Goal: Contribute content: Contribute content

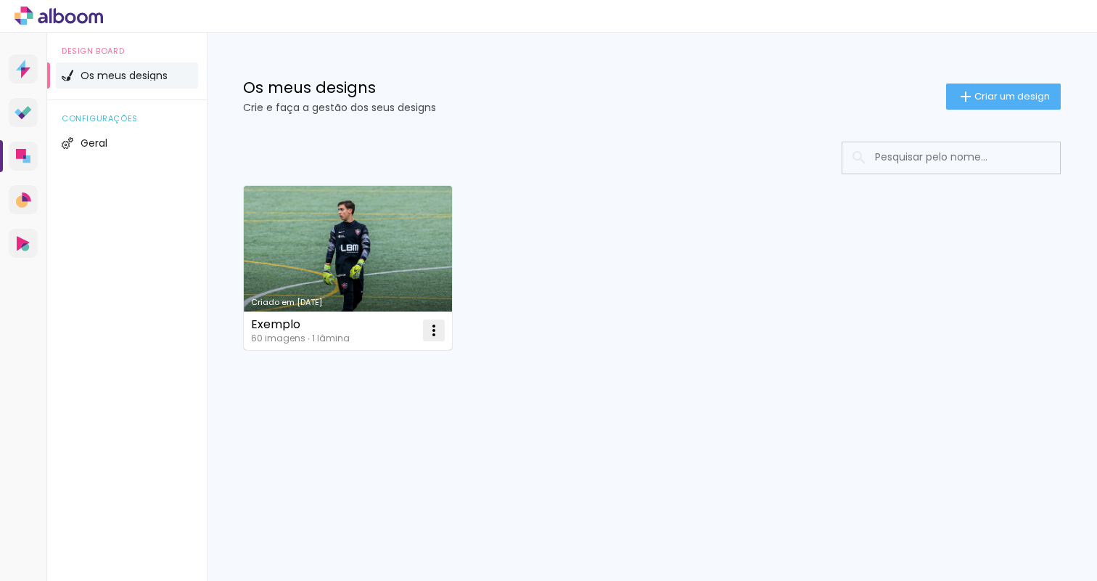
click at [428, 330] on iron-icon at bounding box center [433, 330] width 17 height 17
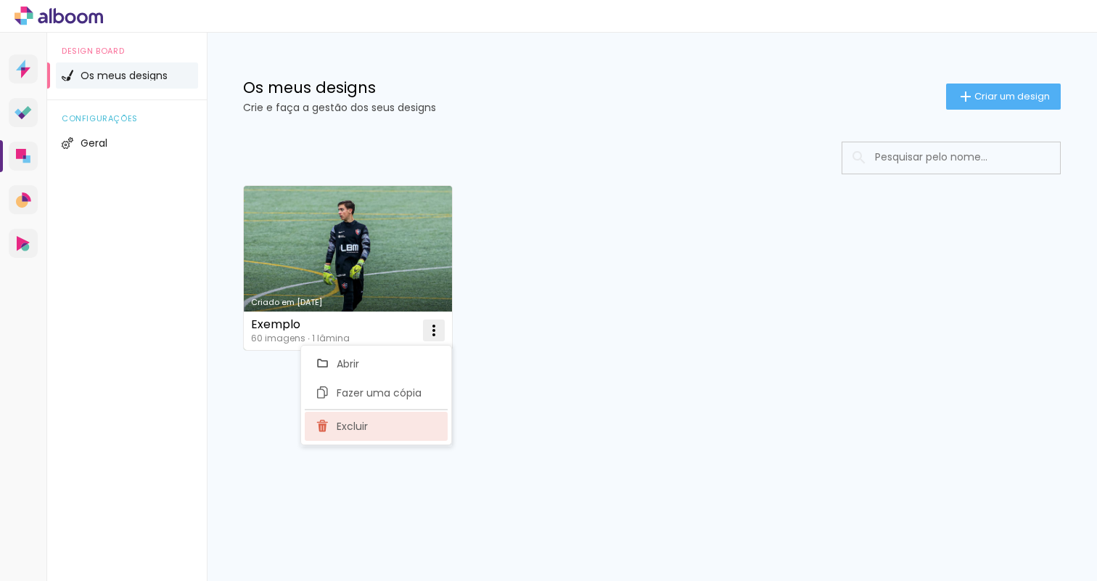
click at [406, 425] on paper-item "Excluir" at bounding box center [376, 426] width 143 height 29
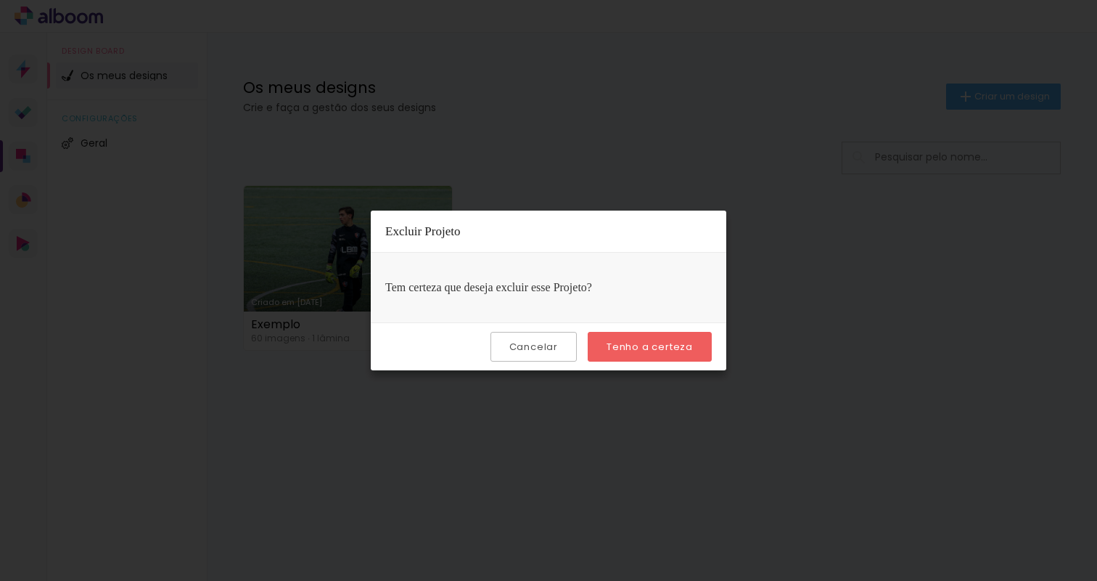
click at [0, 0] on slot "Tenho a certeza" at bounding box center [0, 0] width 0 height 0
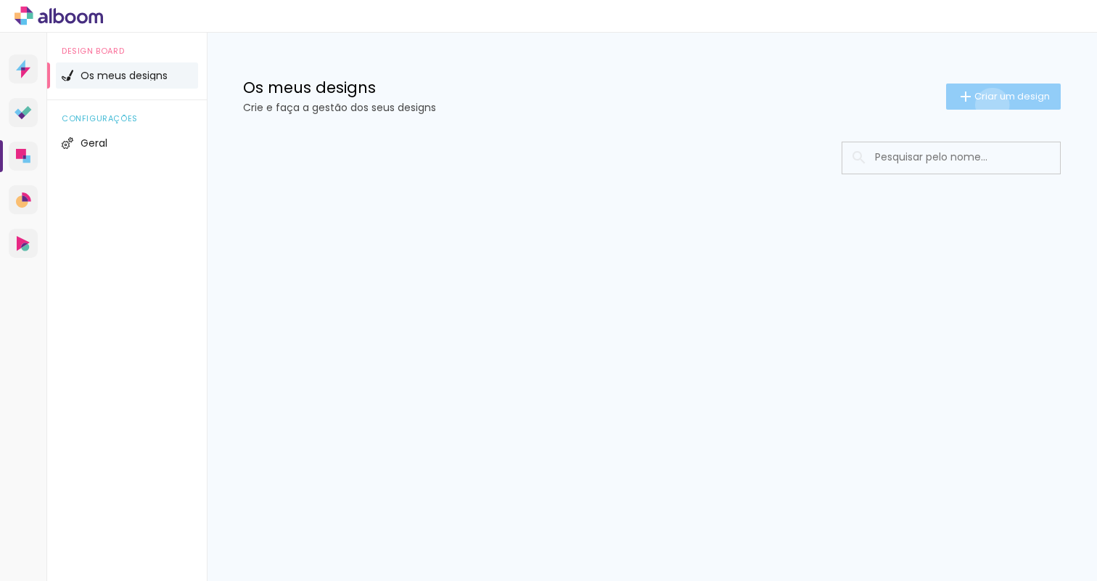
click at [990, 105] on paper-button "Criar um design" at bounding box center [1003, 96] width 115 height 26
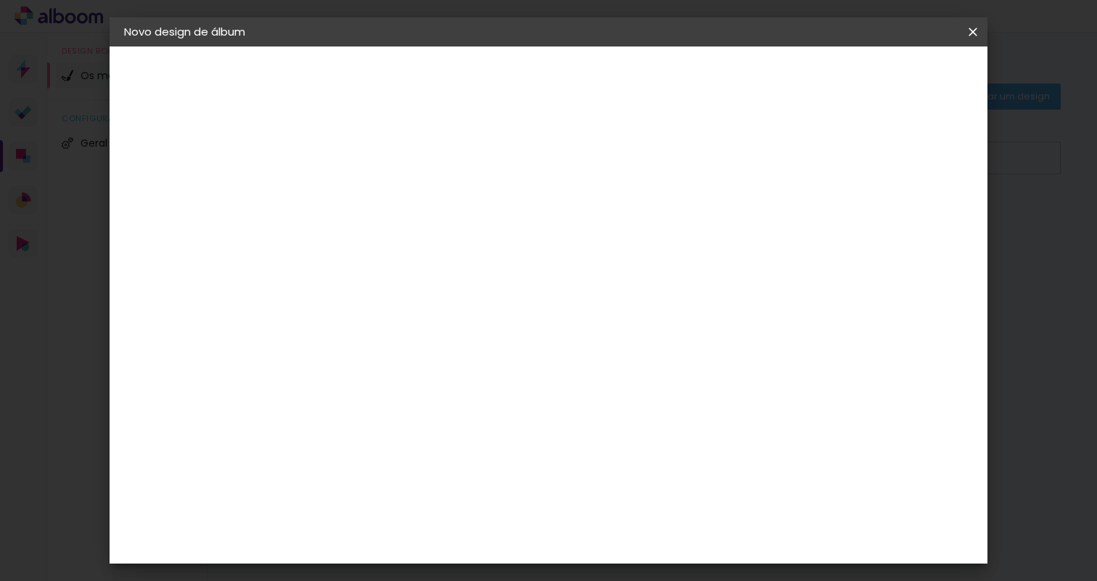
click at [361, 190] on input at bounding box center [361, 195] width 0 height 22
type input "ALBUM_CASAMENTO_DAGUBERTO"
type paper-input "ALBUM_CASAMENTO_DAGUBERTO"
click at [510, 65] on paper-button "Avançar" at bounding box center [474, 77] width 71 height 25
click at [447, 366] on paper-item "Floricolor" at bounding box center [383, 382] width 127 height 32
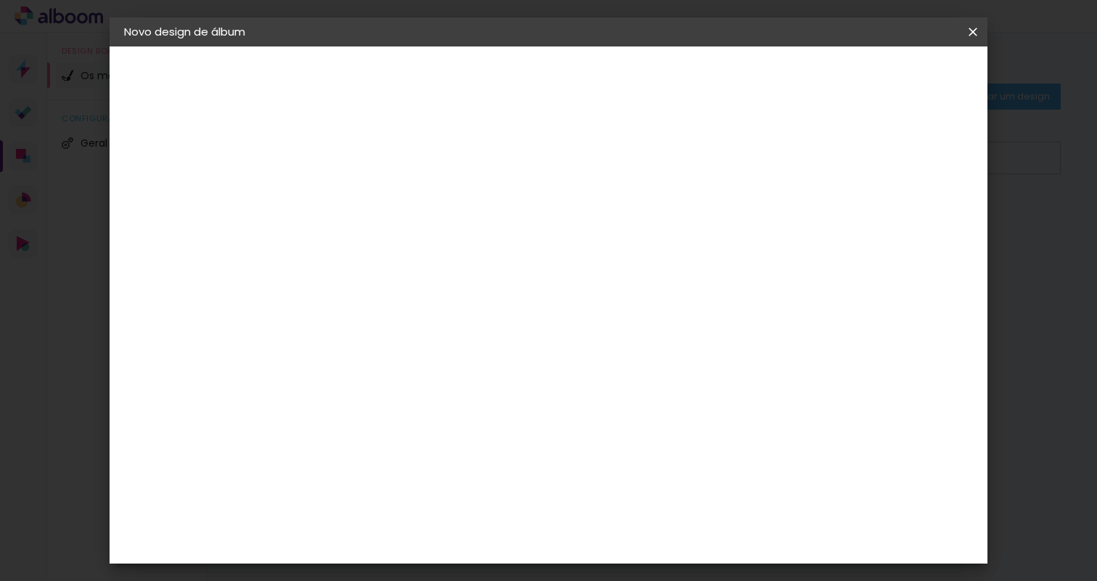
click at [410, 276] on input at bounding box center [383, 276] width 117 height 18
click at [426, 237] on input "[GEOGRAPHIC_DATA]" at bounding box center [377, 232] width 105 height 18
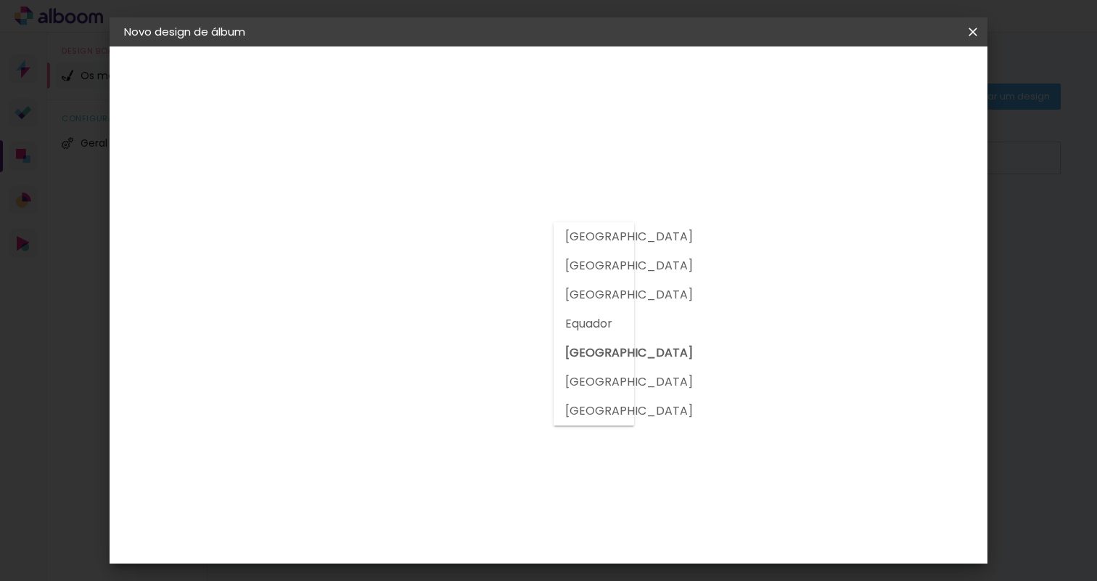
click at [430, 98] on p "Escolha um fornecedor ou avance com o tamanho livre." at bounding box center [375, 114] width 110 height 46
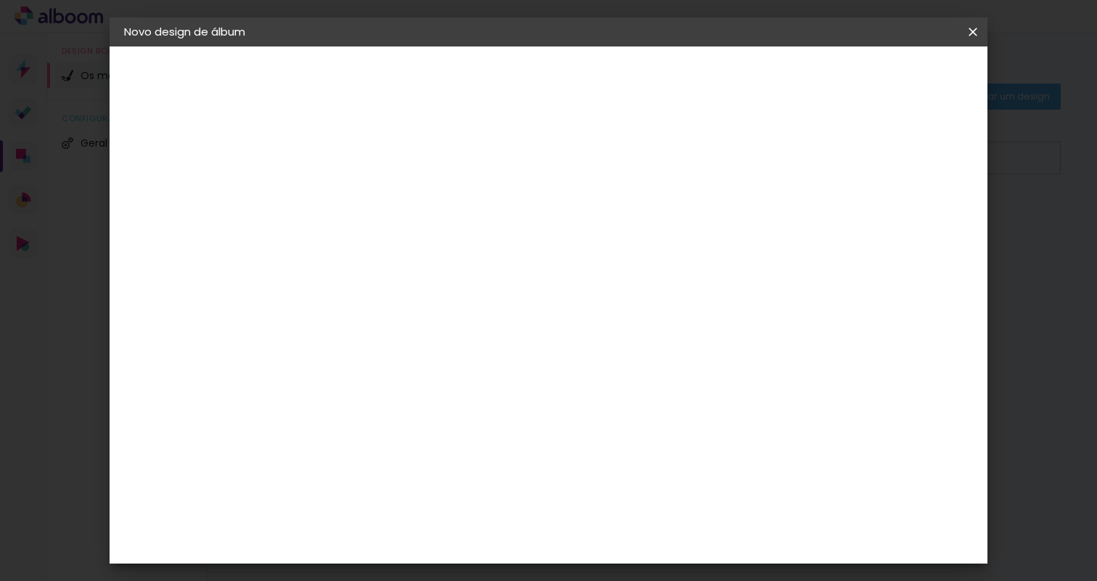
click at [447, 314] on paper-item "DreambooksPro" at bounding box center [383, 328] width 127 height 32
click at [406, 380] on div "Floricolor" at bounding box center [379, 382] width 54 height 12
click at [0, 0] on slot "Avançar" at bounding box center [0, 0] width 0 height 0
click at [418, 242] on input "text" at bounding box center [389, 253] width 57 height 22
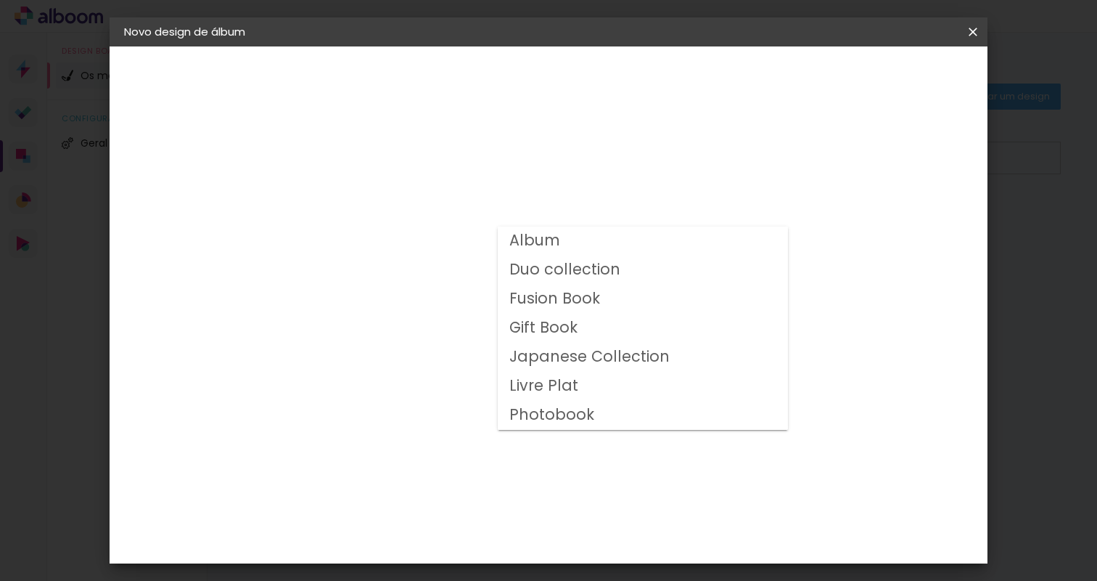
click at [717, 274] on paper-item "Duo collection" at bounding box center [643, 269] width 290 height 29
type input "Duo collection"
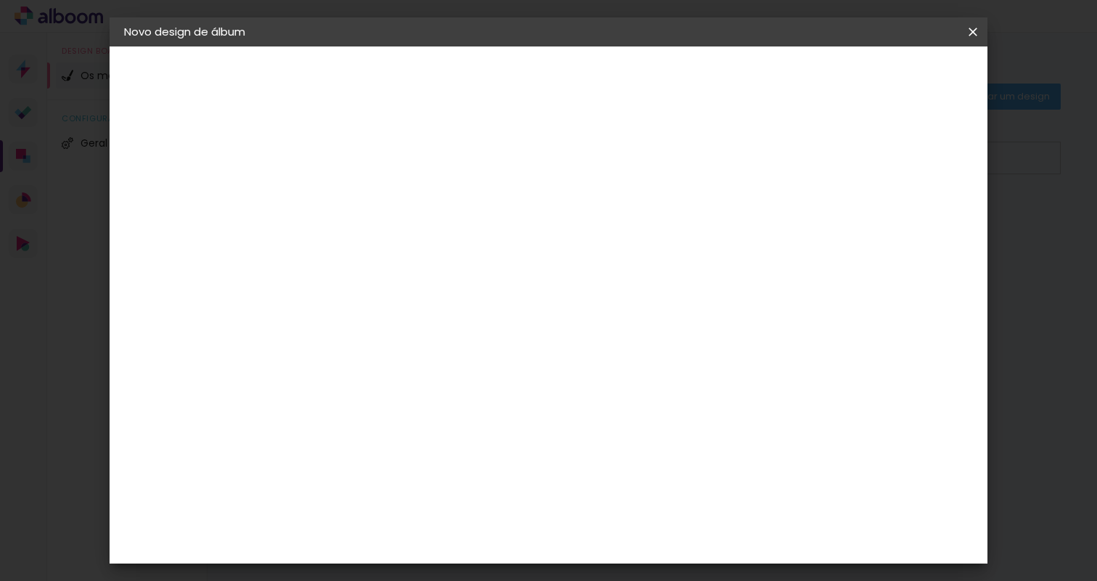
scroll to position [50, 0]
click at [562, 202] on paper-input-container "Linha Duo collection" at bounding box center [458, 189] width 205 height 37
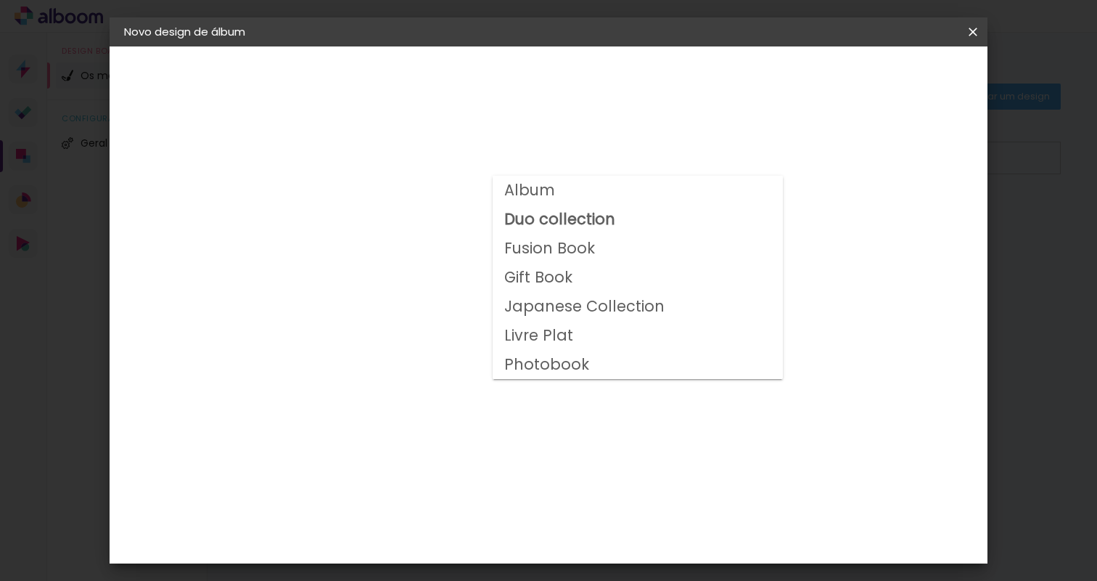
click at [638, 218] on paper-item "Duo collection" at bounding box center [638, 219] width 290 height 29
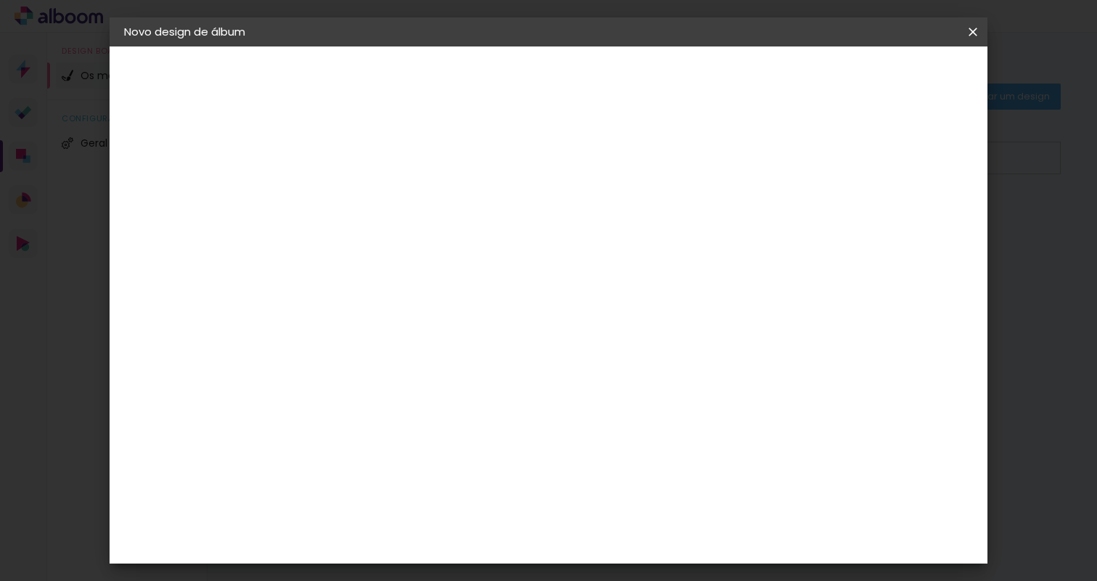
click at [539, 192] on input "Duo collection" at bounding box center [450, 188] width 178 height 22
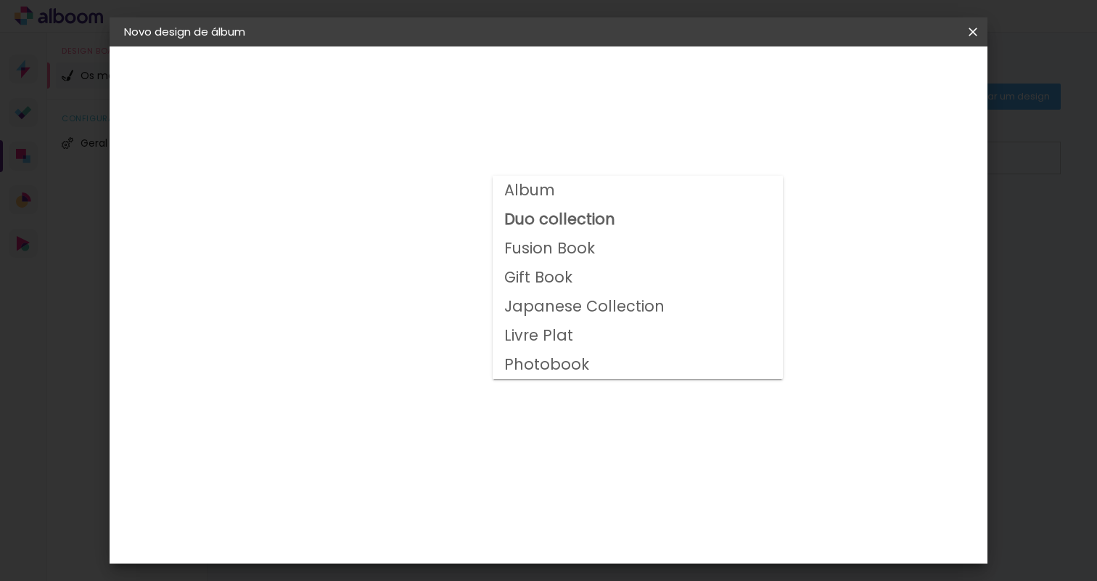
click at [620, 141] on div "Opções disponíveis Album Duo collection Fusion Book Gift Book Japanese Collecti…" at bounding box center [459, 107] width 322 height 123
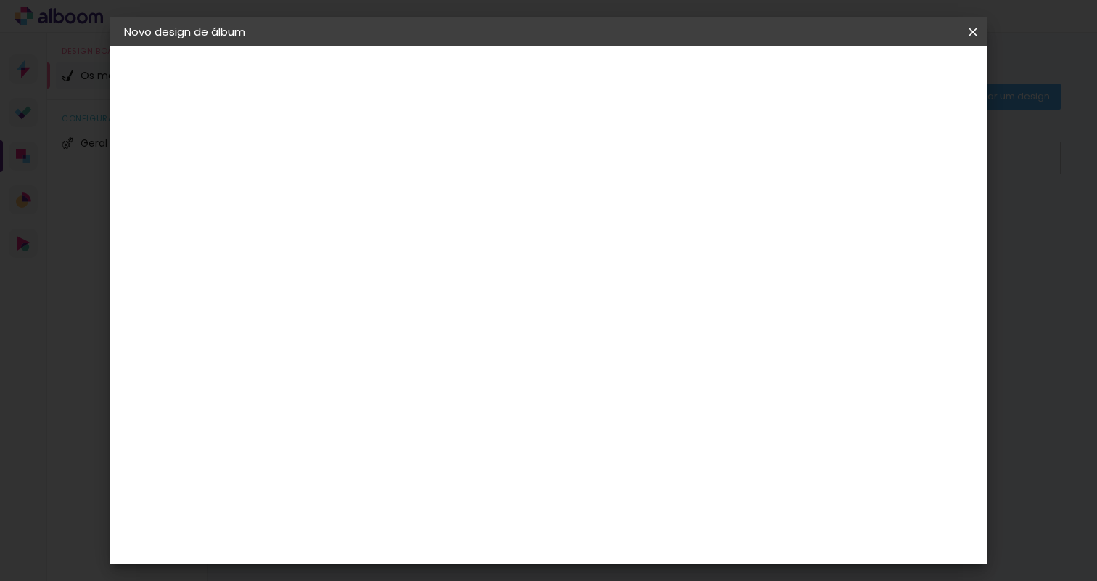
click at [459, 430] on span "30 × 30" at bounding box center [425, 445] width 67 height 30
click at [0, 0] on slot "Avançar" at bounding box center [0, 0] width 0 height 0
click at [794, 82] on paper-button "Voltar" at bounding box center [764, 77] width 59 height 25
click at [418, 248] on input "text" at bounding box center [389, 253] width 57 height 22
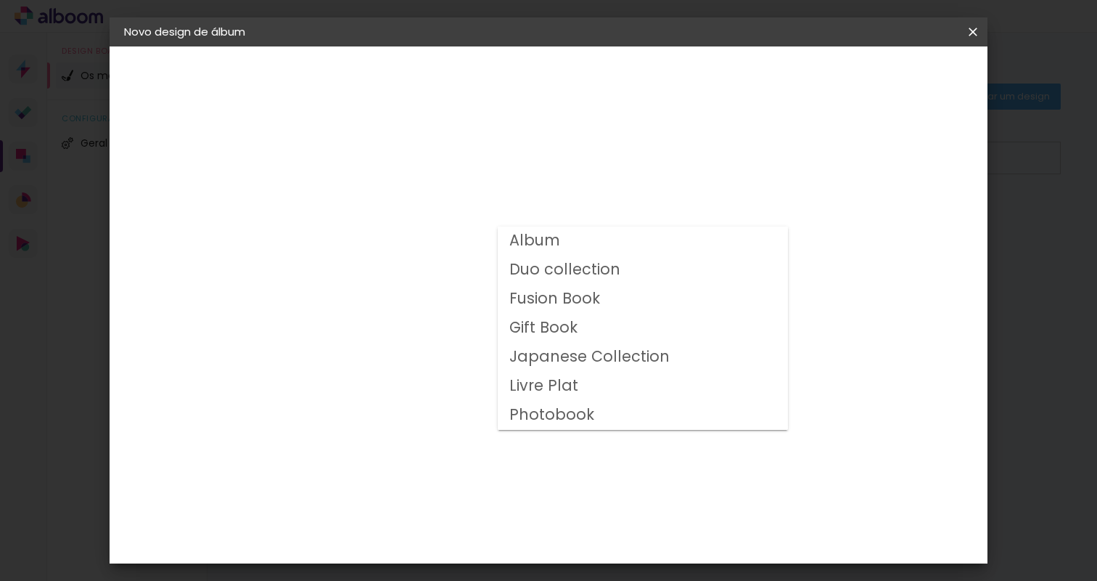
click at [647, 273] on paper-item "Duo collection" at bounding box center [643, 269] width 290 height 29
type input "Duo collection"
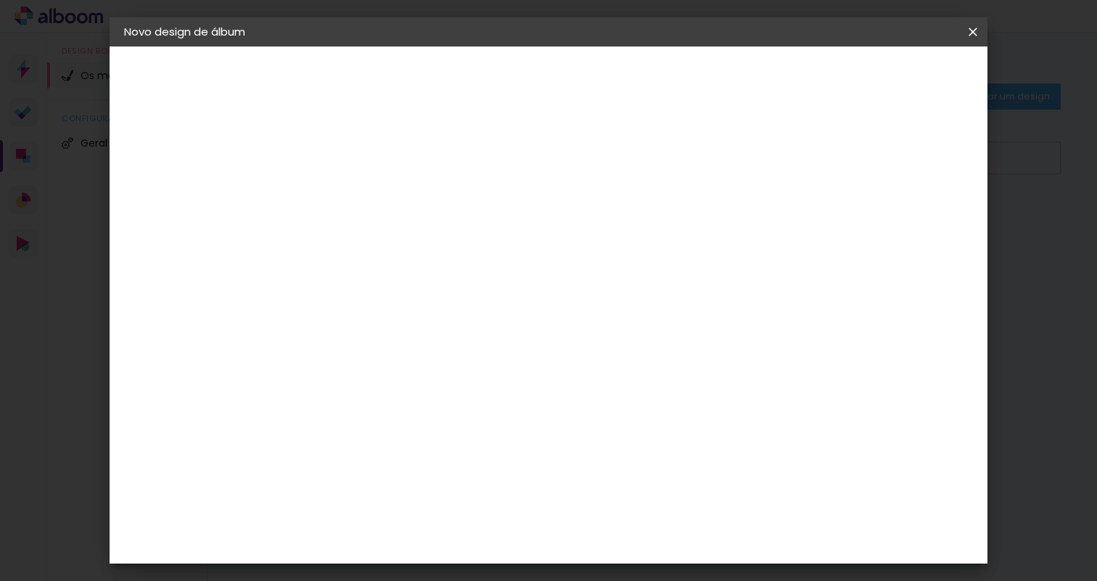
scroll to position [8, 0]
click at [513, 472] on span "30 × 30 cm" at bounding box center [486, 487] width 54 height 30
click at [0, 0] on slot "Avançar" at bounding box center [0, 0] width 0 height 0
click at [882, 82] on span "Iniciar design" at bounding box center [849, 77] width 66 height 10
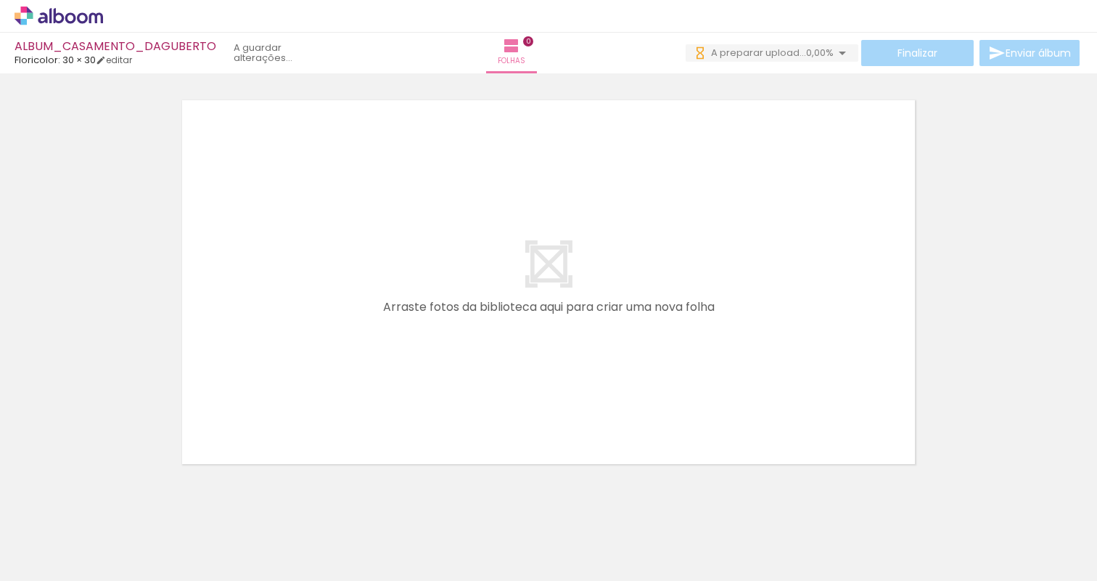
scroll to position [0, 1012]
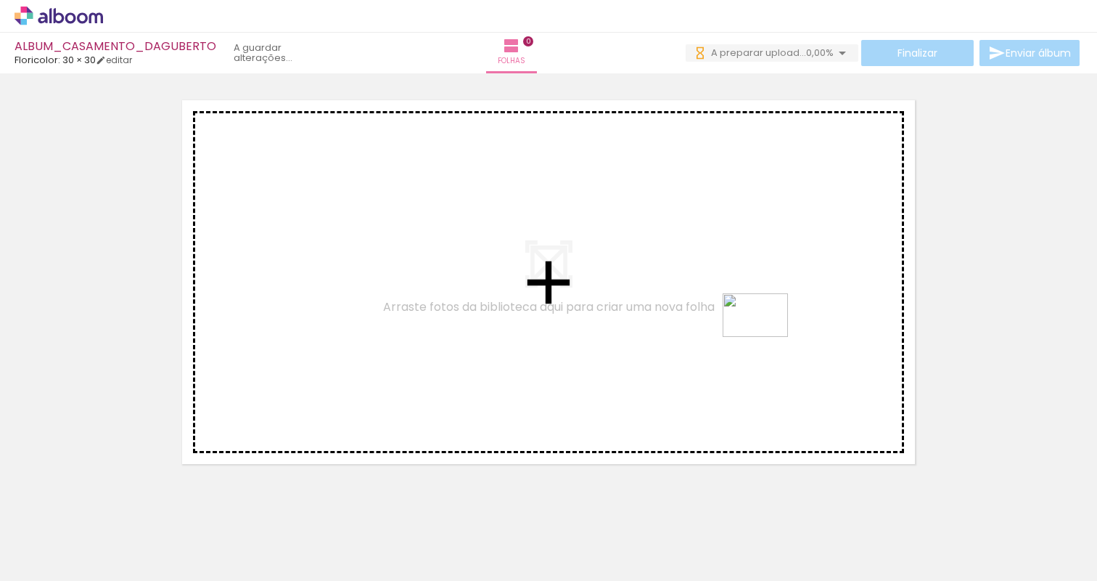
drag, startPoint x: 962, startPoint y: 500, endPoint x: 765, endPoint y: 337, distance: 255.6
click at [765, 337] on quentale-workspace at bounding box center [548, 290] width 1097 height 581
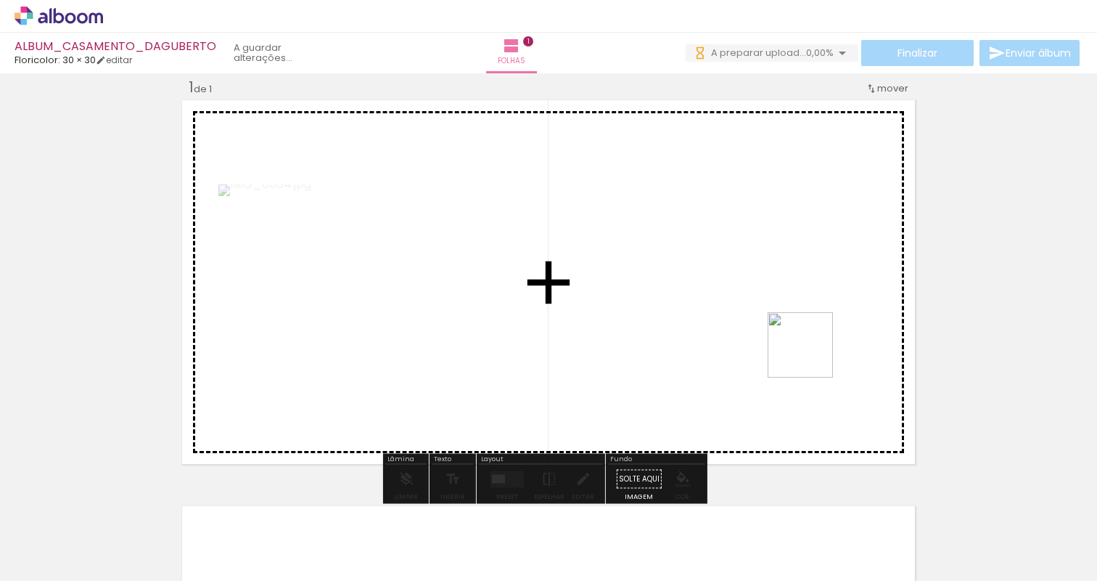
drag, startPoint x: 818, startPoint y: 401, endPoint x: 811, endPoint y: 345, distance: 56.3
click at [811, 345] on quentale-workspace at bounding box center [548, 290] width 1097 height 581
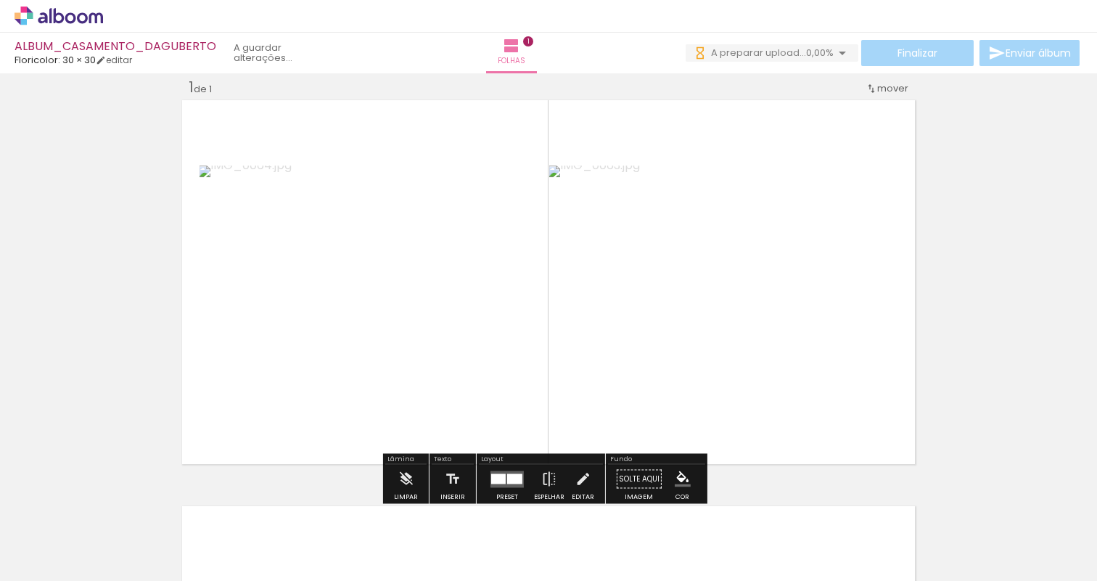
drag, startPoint x: 776, startPoint y: 531, endPoint x: 776, endPoint y: 295, distance: 235.9
click at [776, 295] on quentale-workspace at bounding box center [548, 290] width 1097 height 581
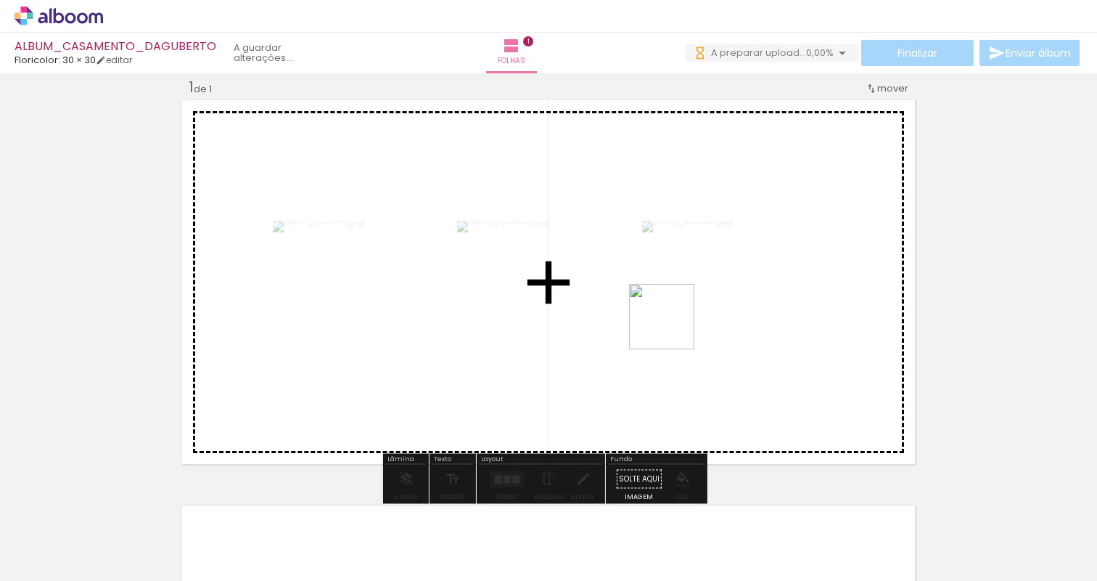
drag, startPoint x: 673, startPoint y: 360, endPoint x: 673, endPoint y: 324, distance: 36.3
click at [673, 324] on quentale-workspace at bounding box center [548, 290] width 1097 height 581
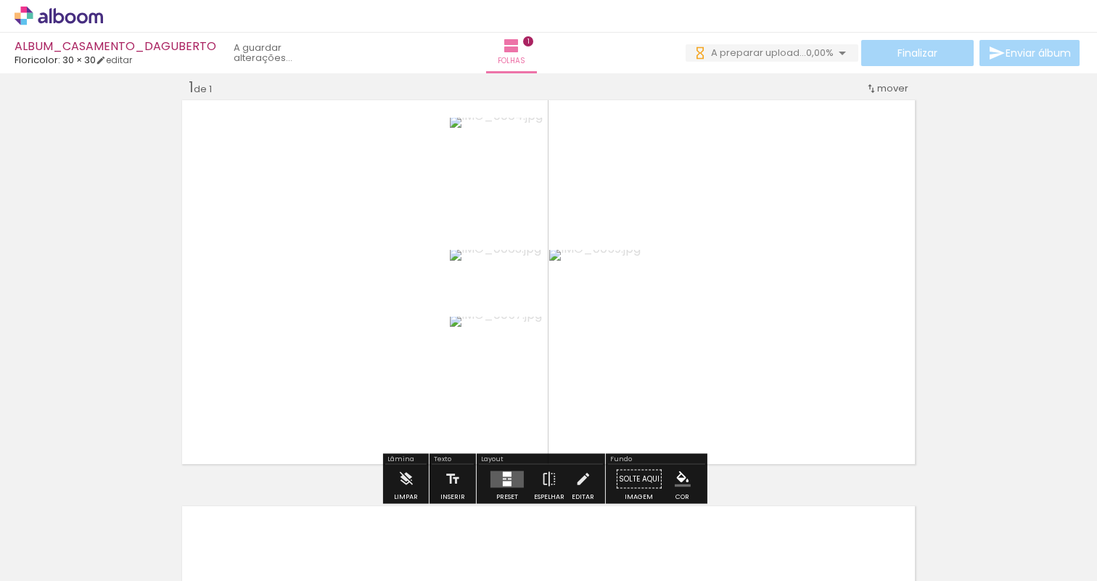
scroll to position [0, 1425]
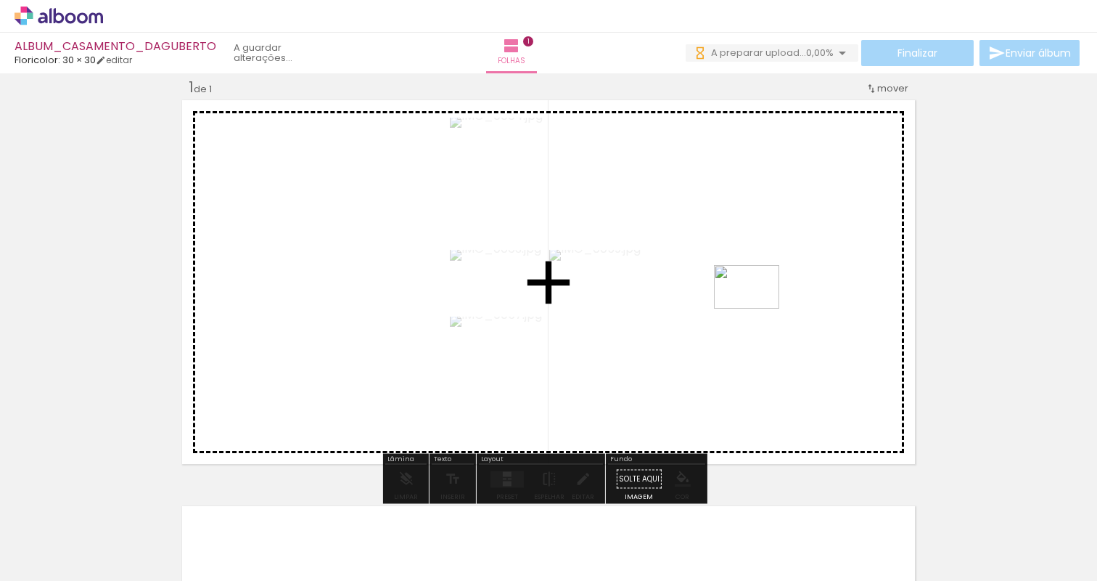
drag, startPoint x: 634, startPoint y: 544, endPoint x: 757, endPoint y: 308, distance: 265.6
click at [757, 308] on quentale-workspace at bounding box center [548, 290] width 1097 height 581
drag, startPoint x: 923, startPoint y: 531, endPoint x: 779, endPoint y: 312, distance: 261.5
click at [779, 309] on quentale-workspace at bounding box center [548, 290] width 1097 height 581
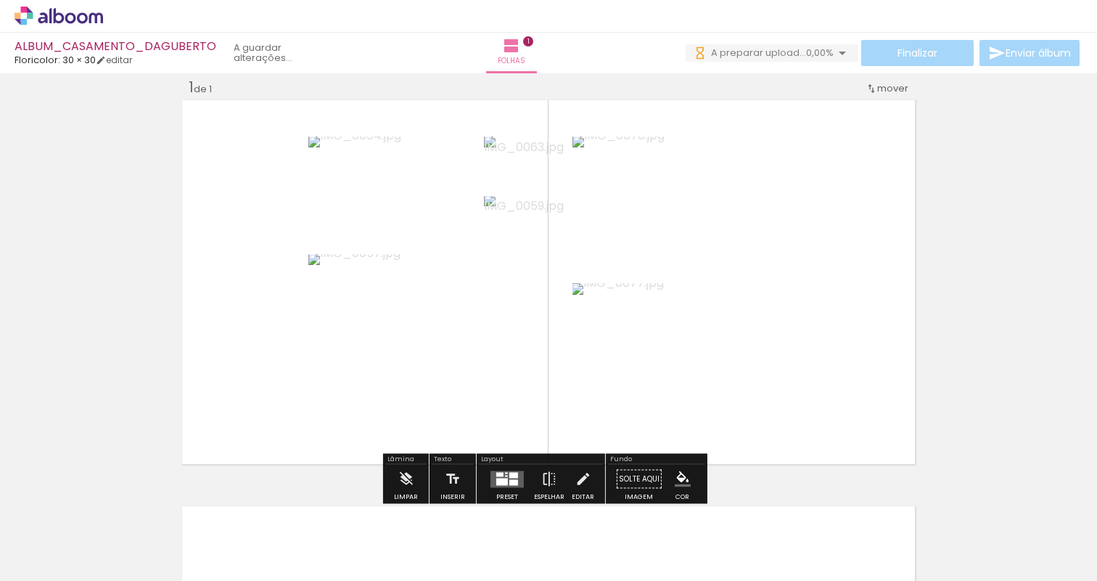
scroll to position [0, 0]
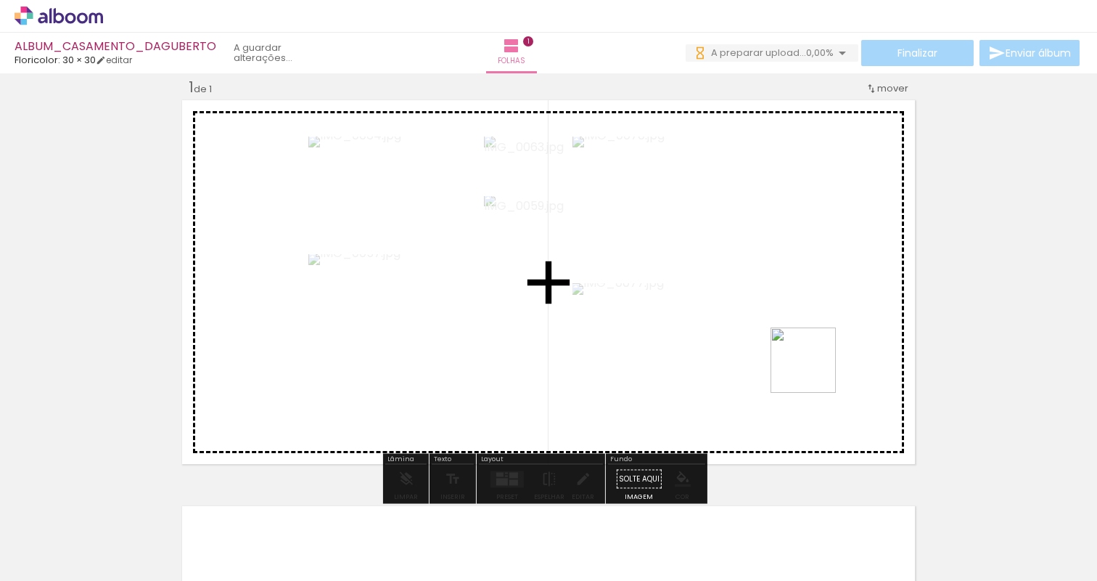
drag, startPoint x: 817, startPoint y: 533, endPoint x: 814, endPoint y: 313, distance: 220.7
click at [814, 313] on quentale-workspace at bounding box center [548, 290] width 1097 height 581
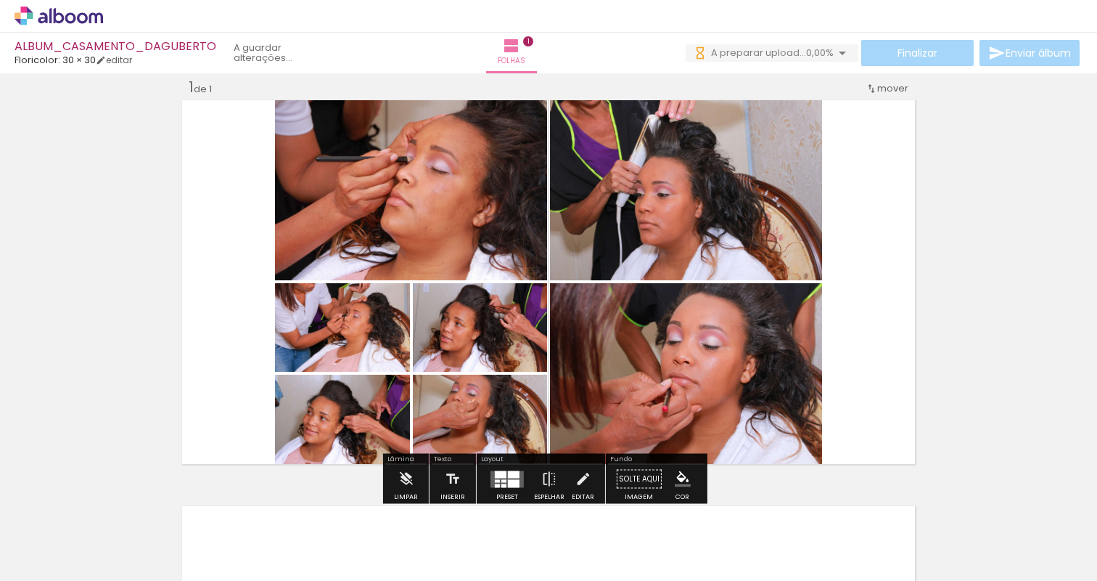
click at [1011, 229] on div "Inserir folha 1 de 1" at bounding box center [548, 466] width 1097 height 812
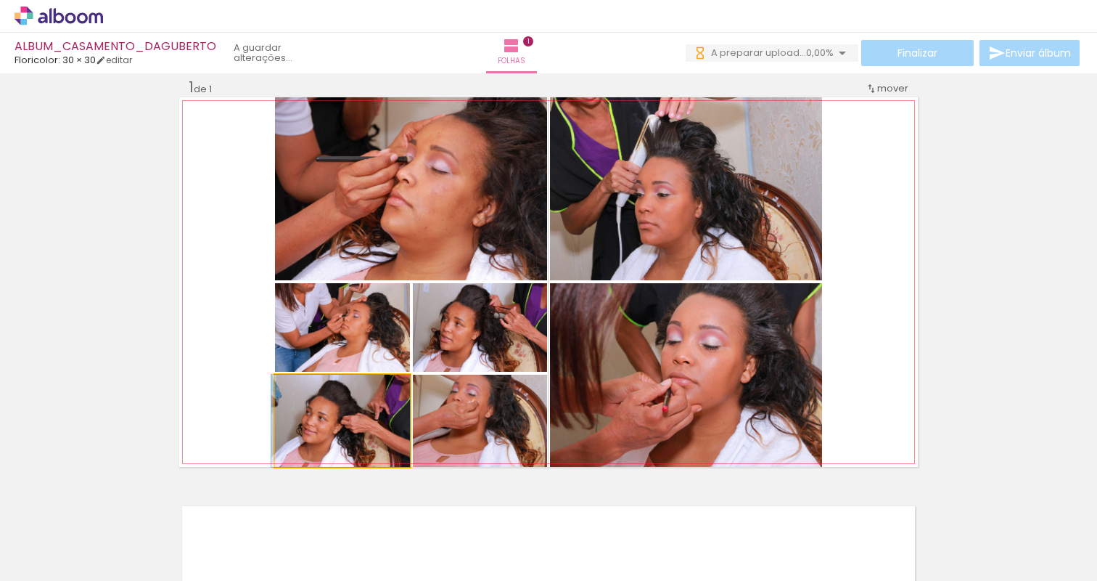
drag, startPoint x: 364, startPoint y: 435, endPoint x: 344, endPoint y: 422, distance: 23.6
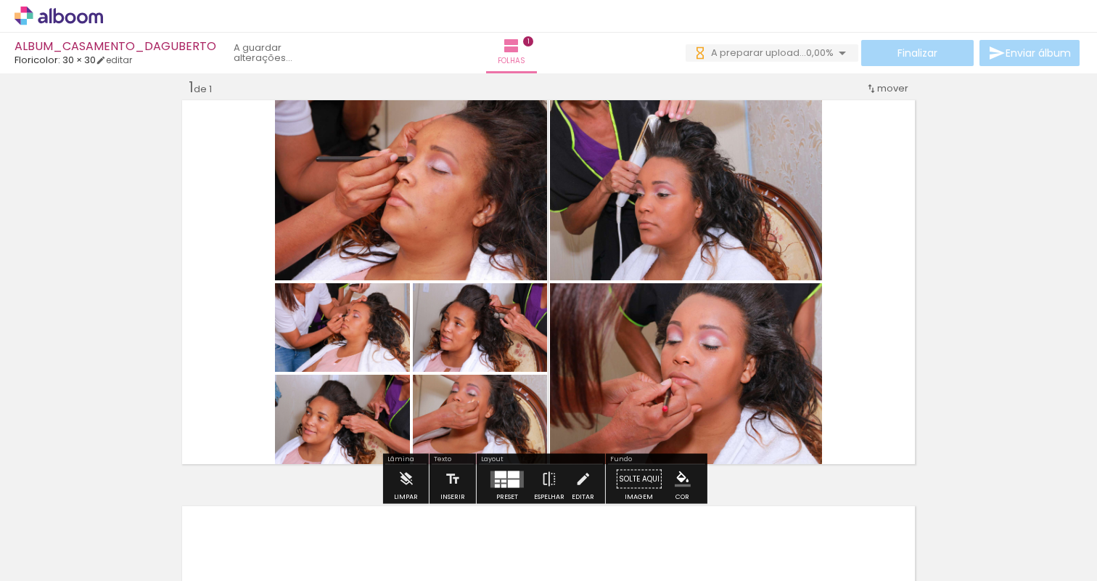
click at [500, 351] on quentale-photo at bounding box center [480, 327] width 134 height 89
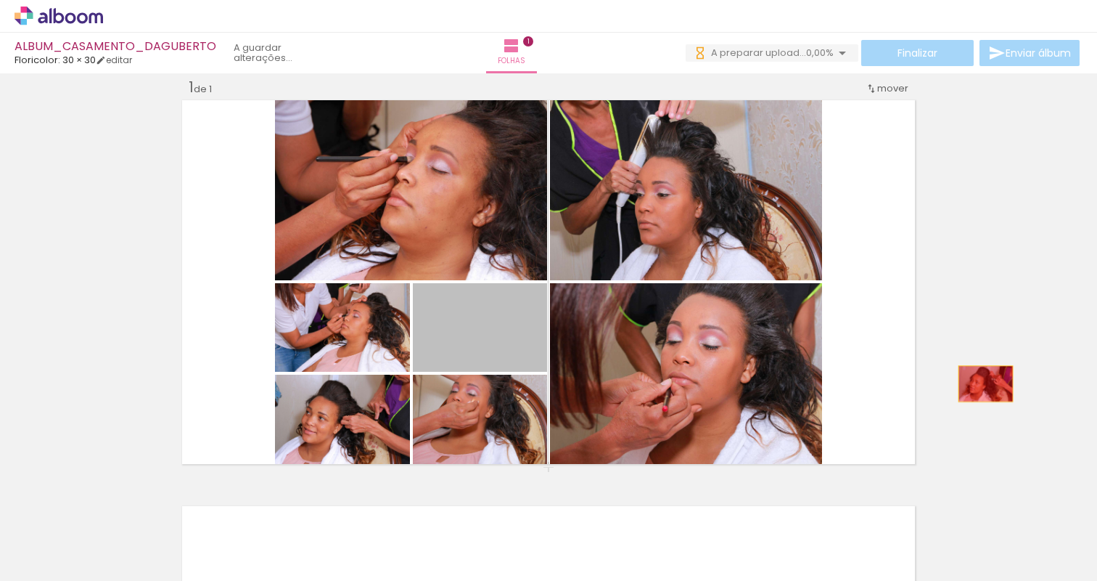
drag, startPoint x: 497, startPoint y: 349, endPoint x: 1082, endPoint y: 329, distance: 585.3
click at [1089, 329] on div "Inserir folha 1 de 1 Confirmar Cancelar" at bounding box center [548, 326] width 1097 height 507
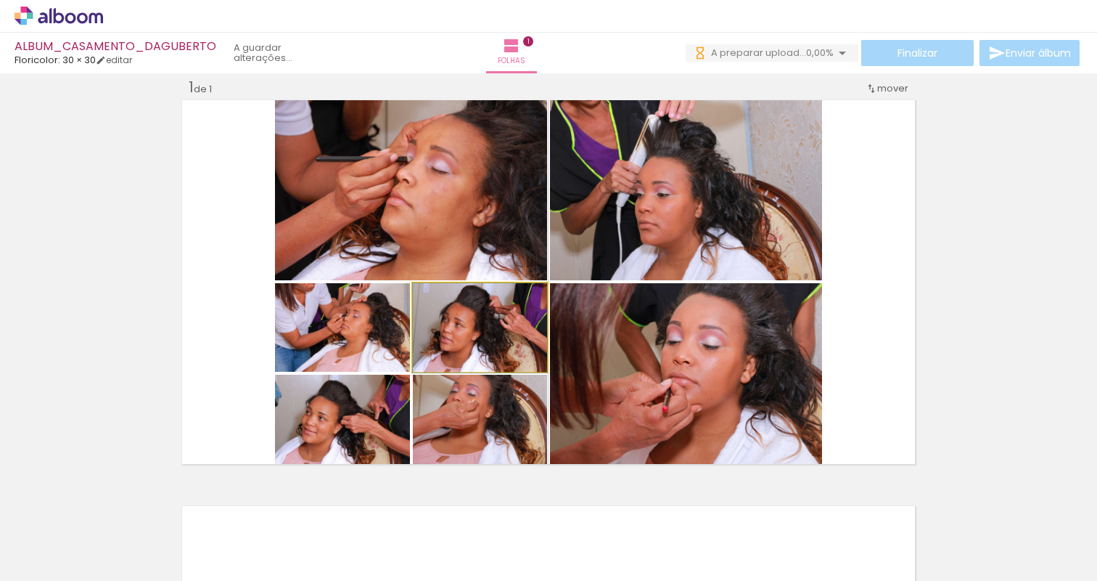
click at [516, 347] on quentale-photo at bounding box center [480, 327] width 134 height 89
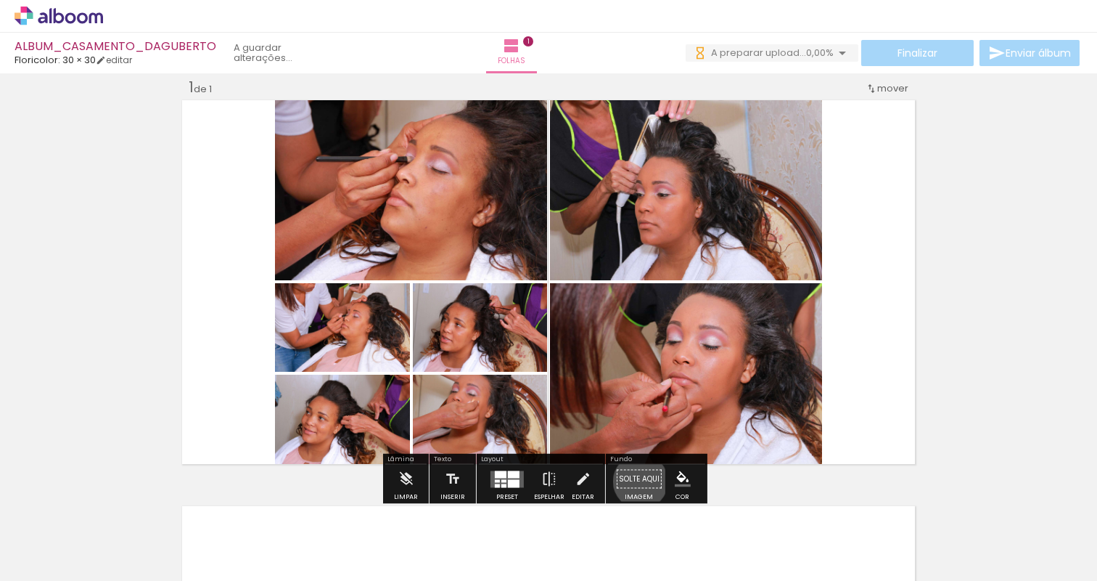
click at [636, 480] on paper-button "Solte aqui Imagem" at bounding box center [639, 483] width 52 height 37
click at [975, 324] on div "Inserir folha 1 de 1" at bounding box center [548, 466] width 1097 height 812
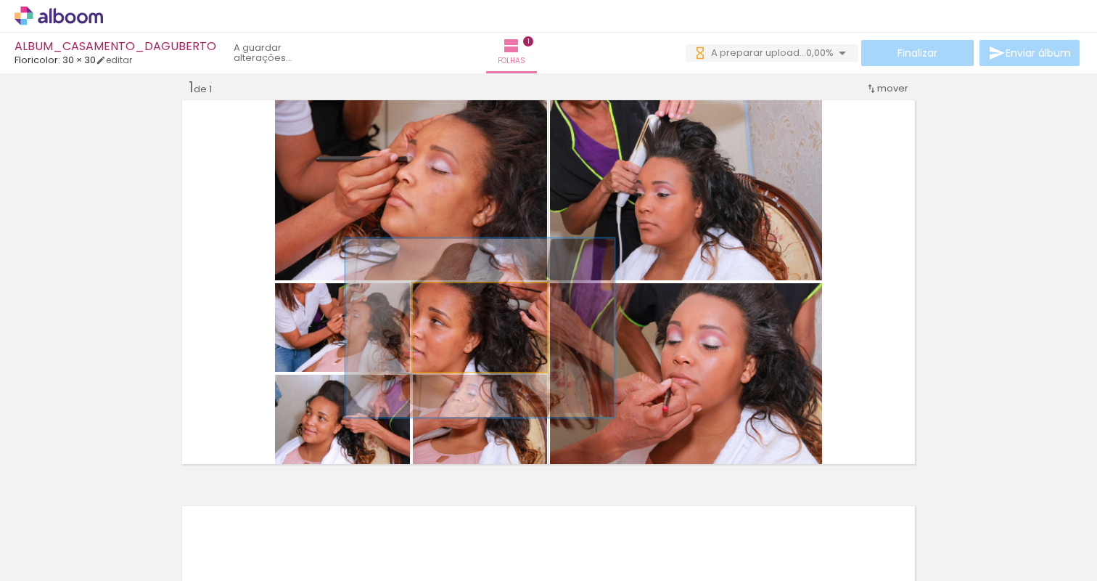
drag, startPoint x: 470, startPoint y: 309, endPoint x: 571, endPoint y: 552, distance: 263.2
type paper-slider "200"
click at [571, 553] on quentale-workspace at bounding box center [548, 290] width 1097 height 581
click at [473, 349] on quentale-photo at bounding box center [480, 327] width 134 height 89
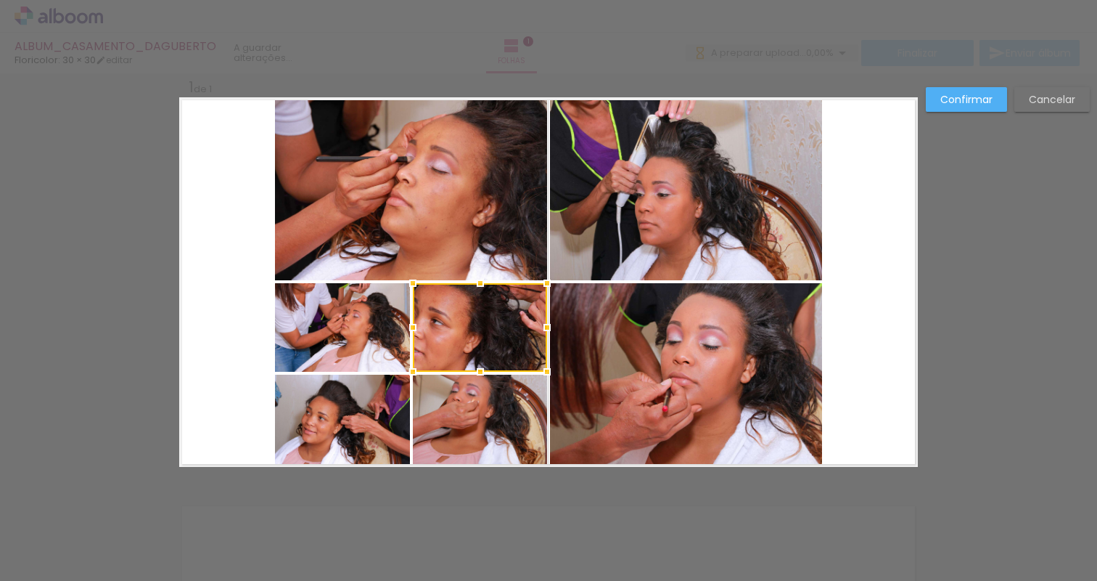
click at [477, 337] on div at bounding box center [480, 327] width 134 height 89
click at [0, 0] on slot "Cancelar" at bounding box center [0, 0] width 0 height 0
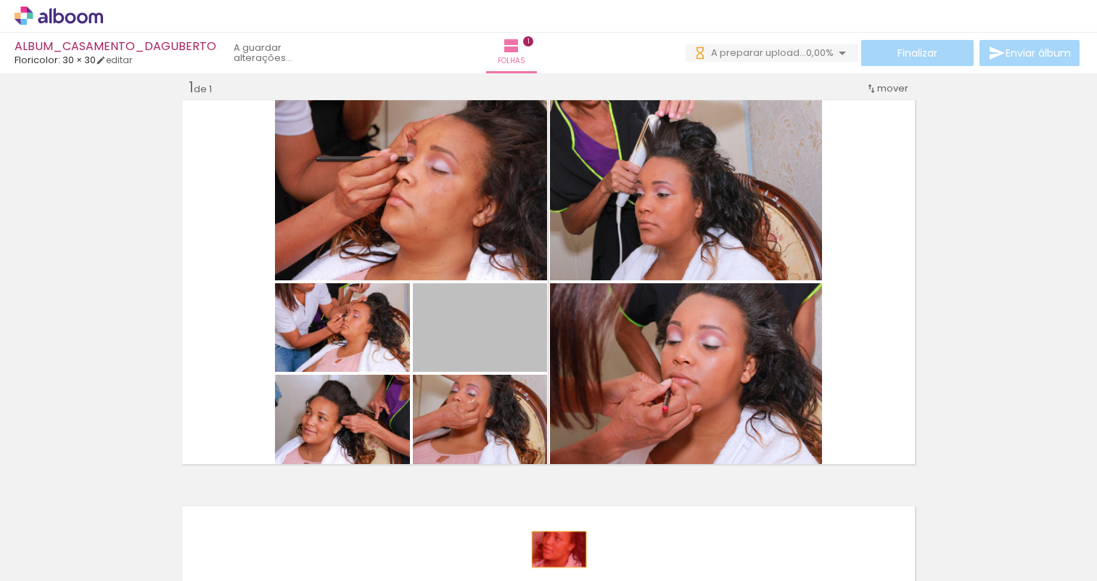
drag, startPoint x: 493, startPoint y: 352, endPoint x: 556, endPoint y: 547, distance: 205.2
click at [556, 547] on quentale-workspace at bounding box center [548, 290] width 1097 height 581
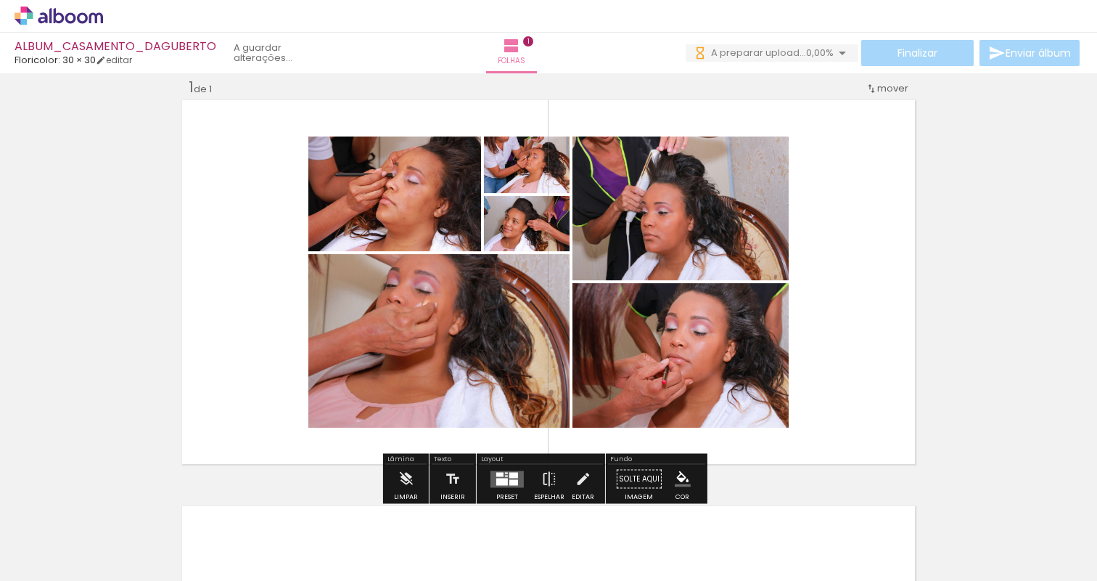
click at [945, 320] on div "Inserir folha 1 de 1" at bounding box center [548, 466] width 1097 height 812
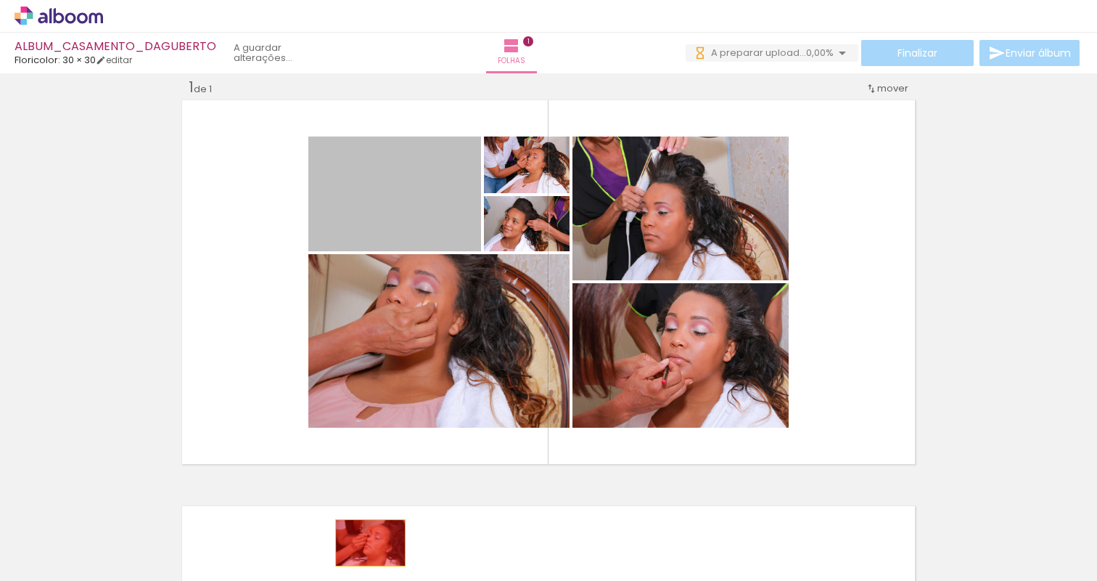
drag, startPoint x: 432, startPoint y: 210, endPoint x: 363, endPoint y: 544, distance: 341.6
click at [363, 547] on quentale-workspace at bounding box center [548, 290] width 1097 height 581
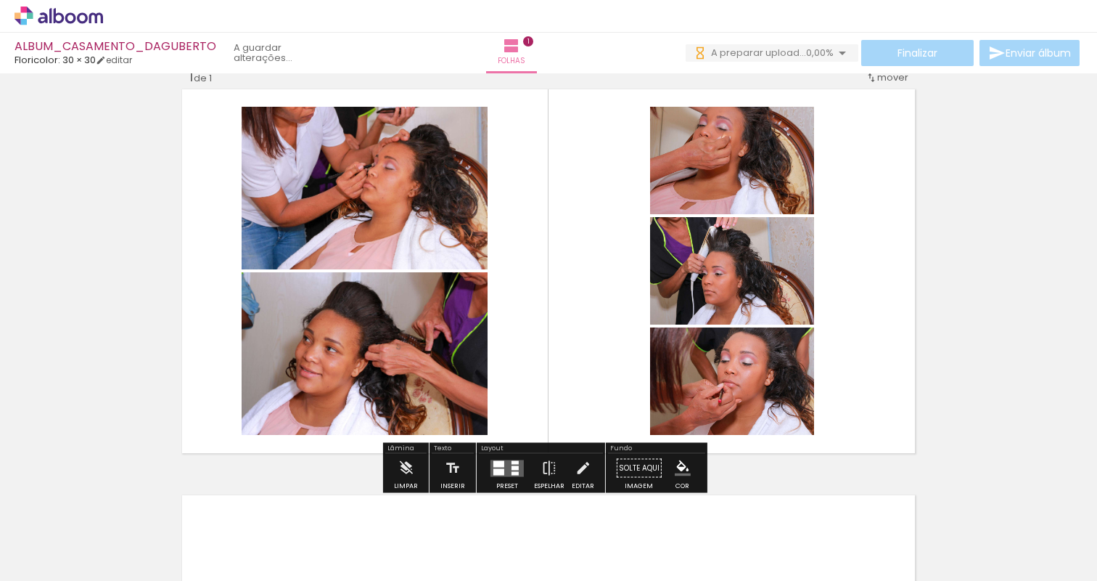
scroll to position [18, 0]
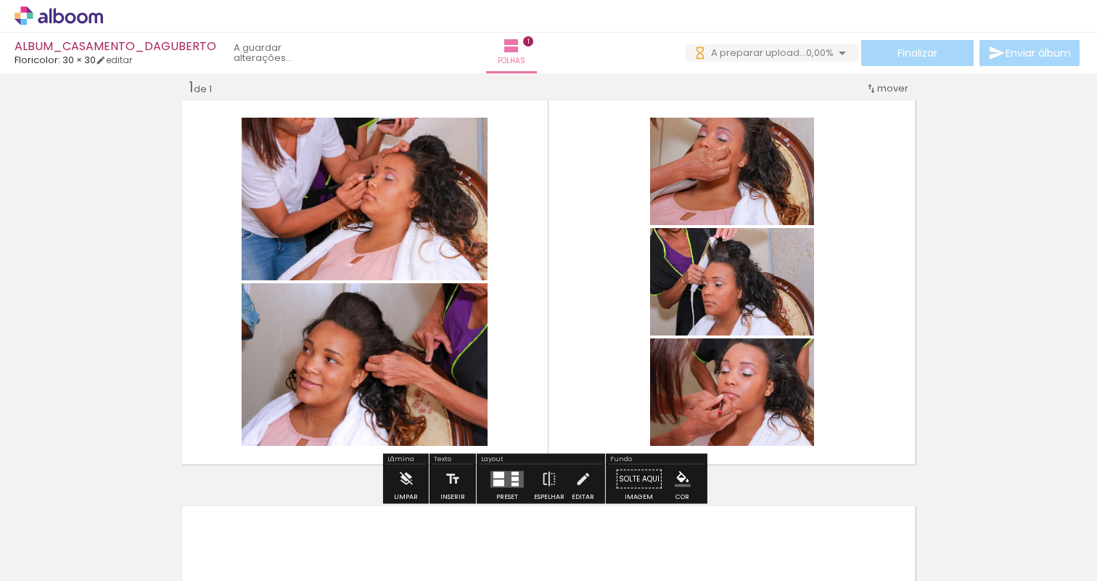
click at [562, 279] on quentale-layouter at bounding box center [548, 281] width 739 height 369
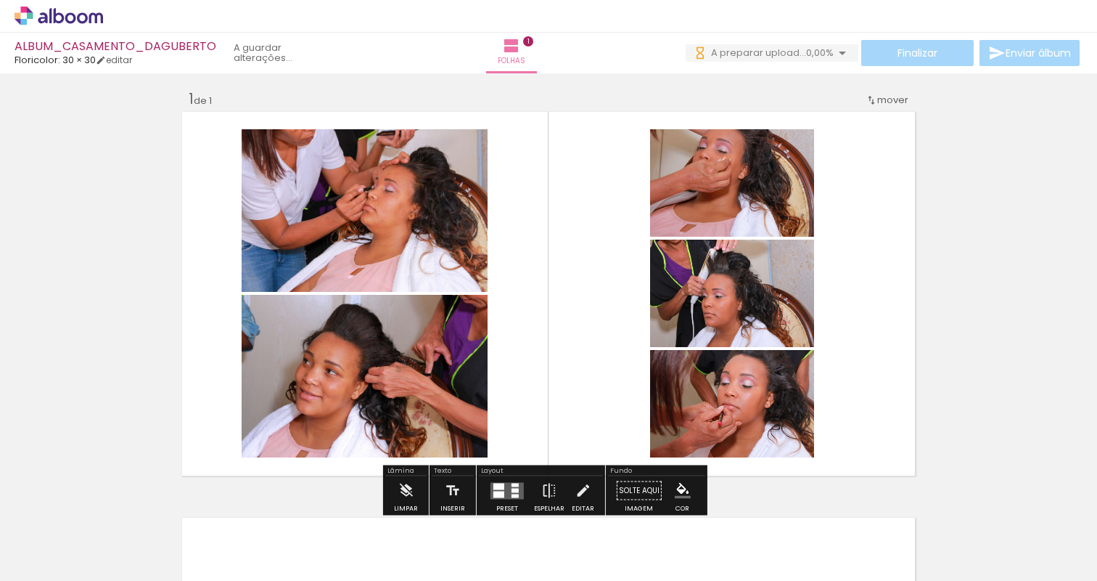
scroll to position [0, 0]
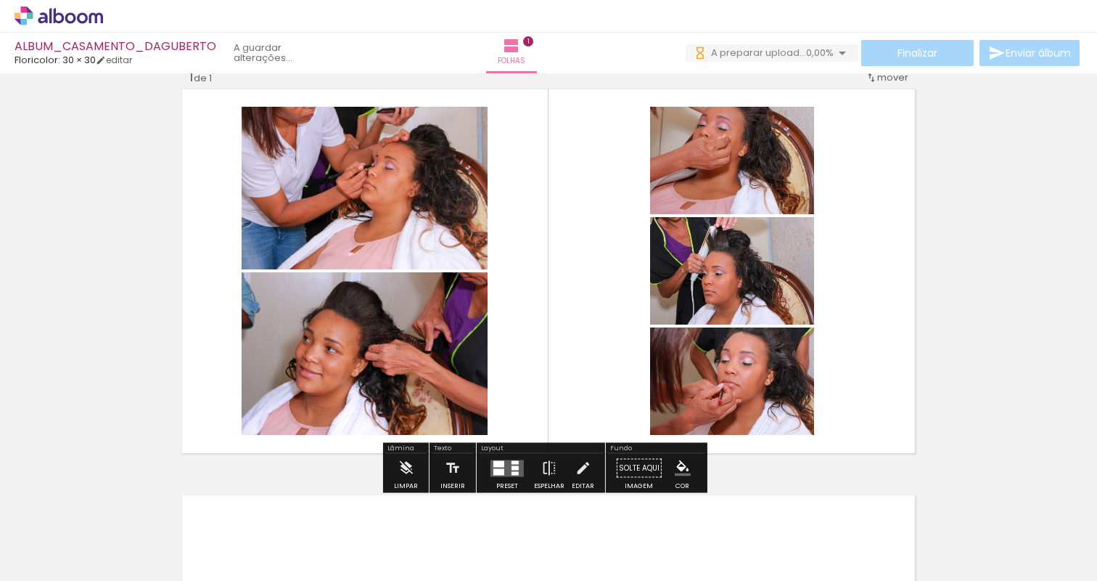
click at [526, 472] on div "Preset Espelhar Editar" at bounding box center [541, 472] width 124 height 37
click at [504, 471] on quentale-layouter at bounding box center [507, 467] width 33 height 17
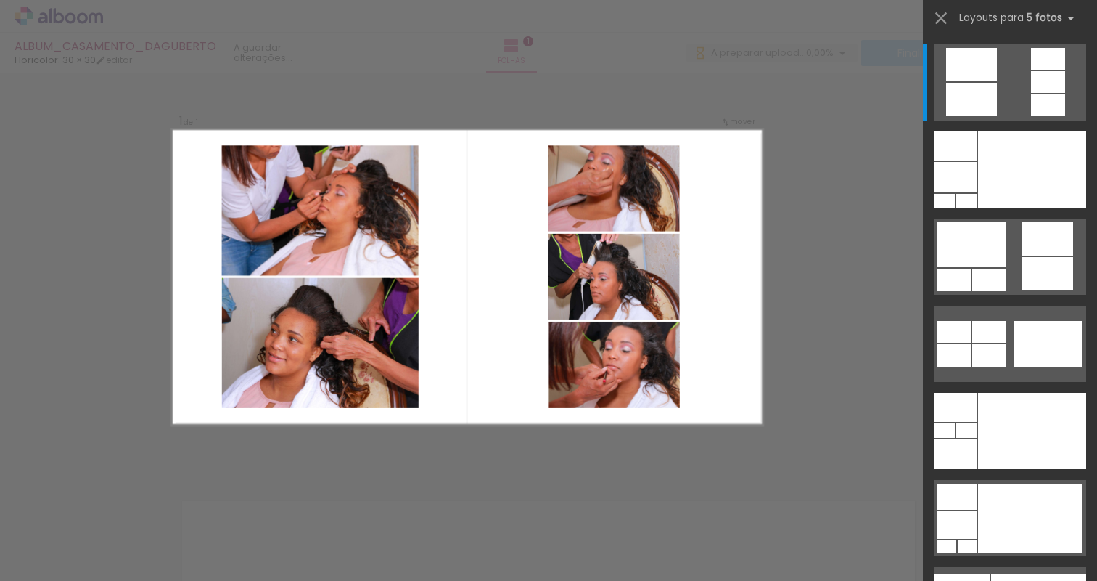
scroll to position [18, 0]
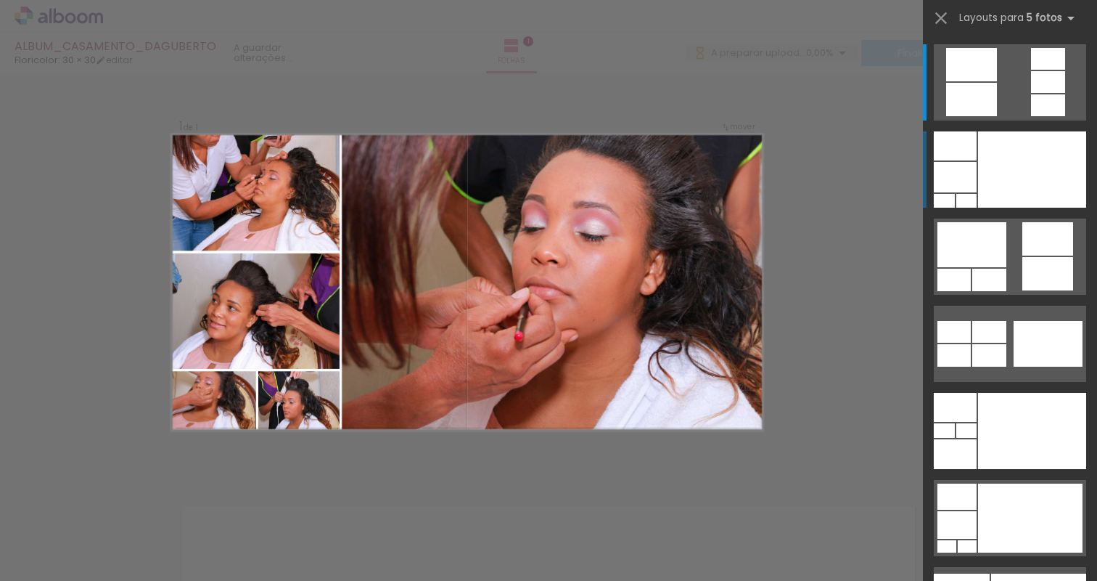
click at [1011, 171] on div at bounding box center [1032, 169] width 108 height 76
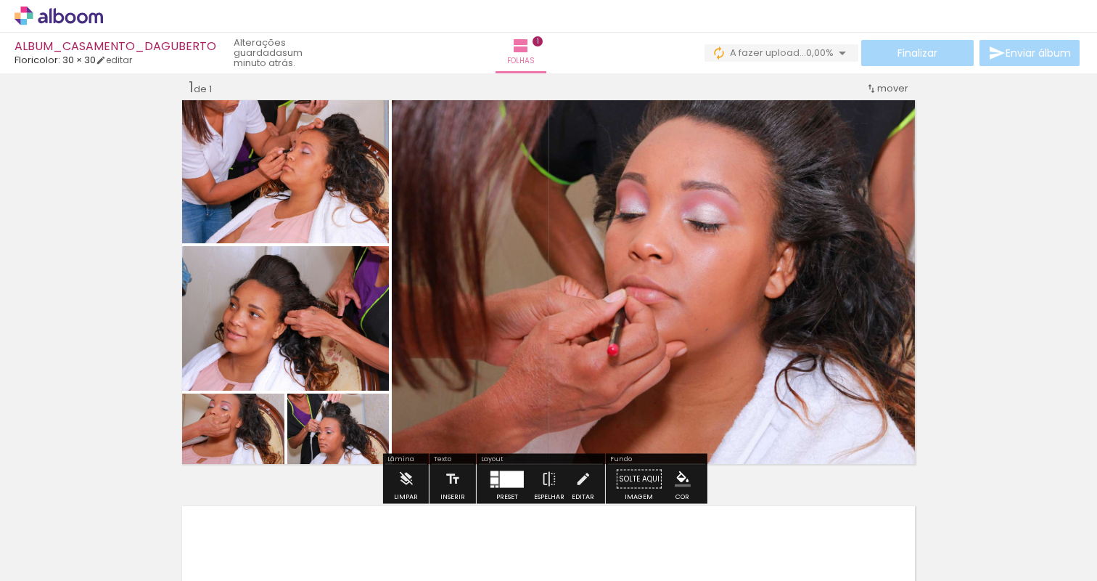
click at [954, 241] on div "Inserir folha 1 de 1" at bounding box center [548, 466] width 1097 height 812
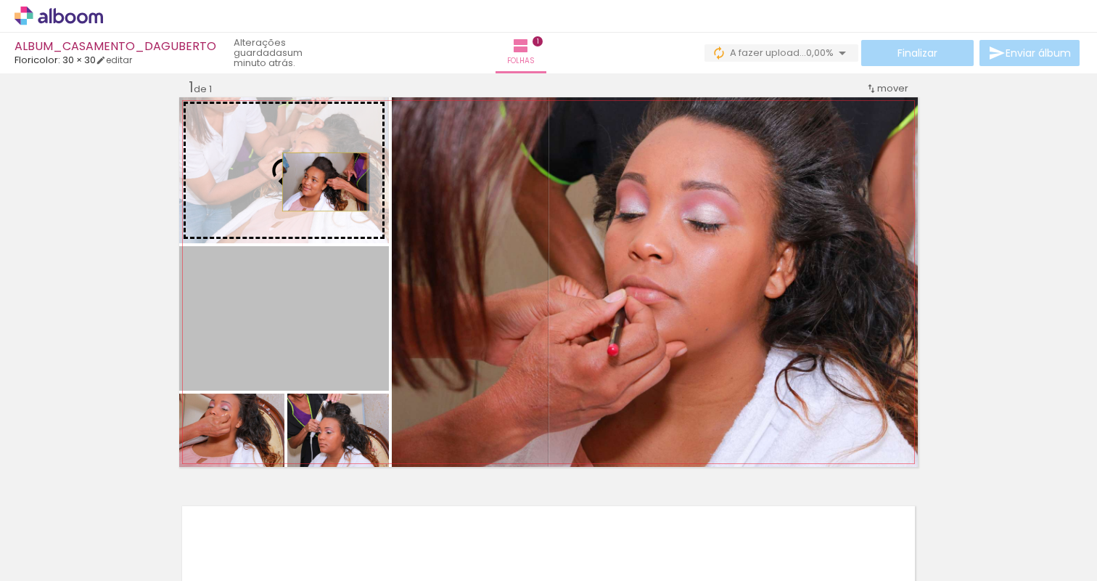
drag, startPoint x: 307, startPoint y: 338, endPoint x: 308, endPoint y: 182, distance: 156.0
click at [0, 0] on slot at bounding box center [0, 0] width 0 height 0
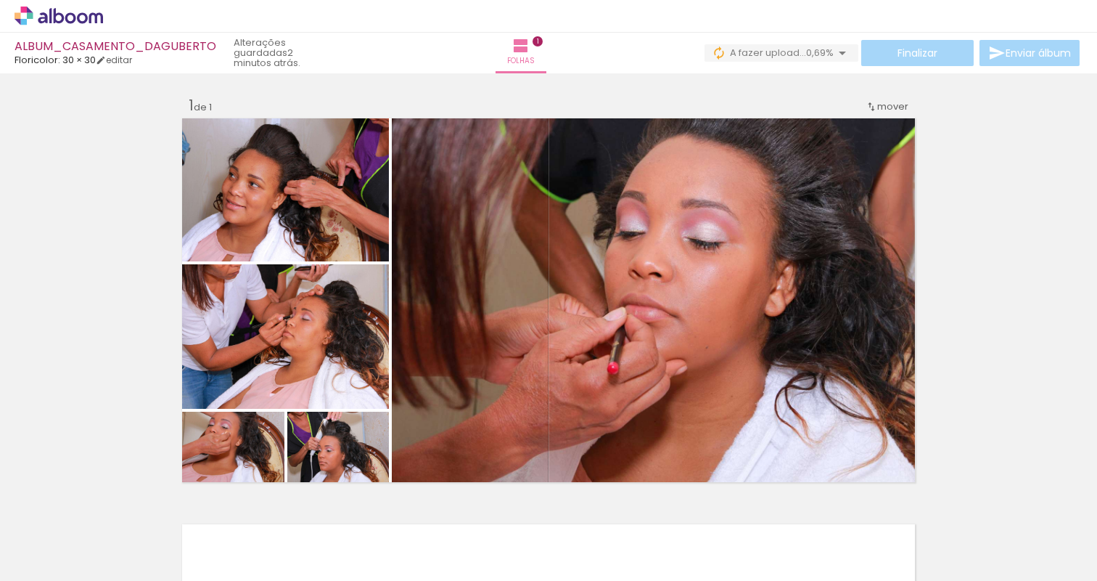
scroll to position [29, 0]
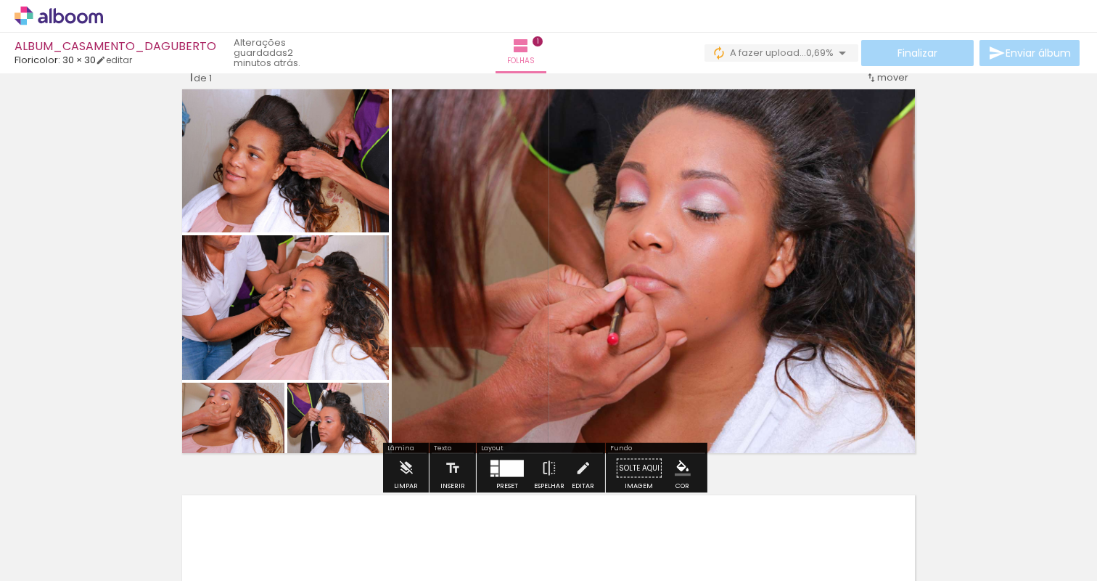
click at [500, 470] on div at bounding box center [512, 467] width 24 height 17
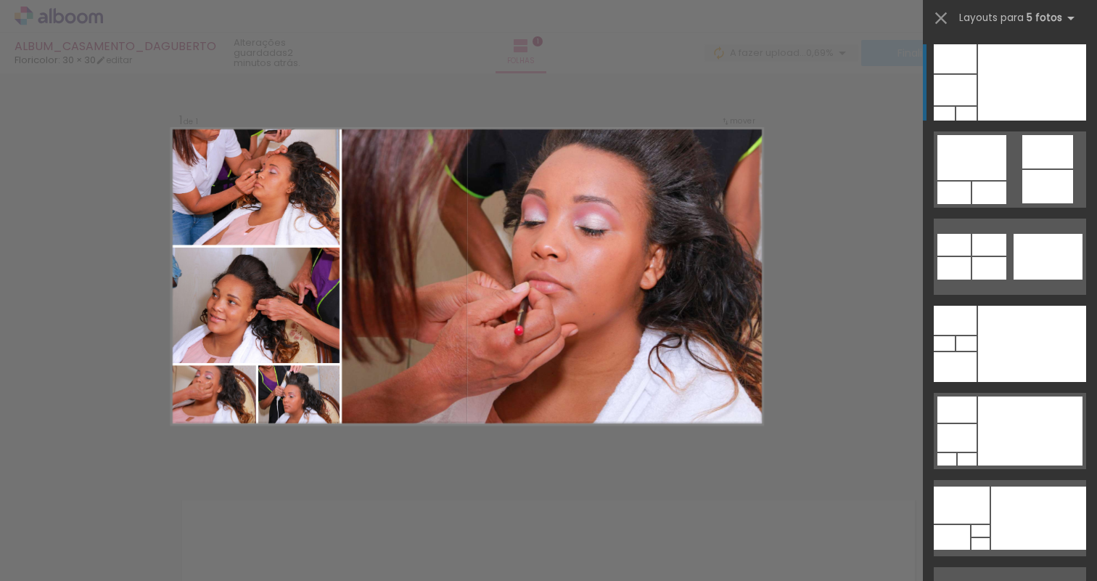
scroll to position [18, 0]
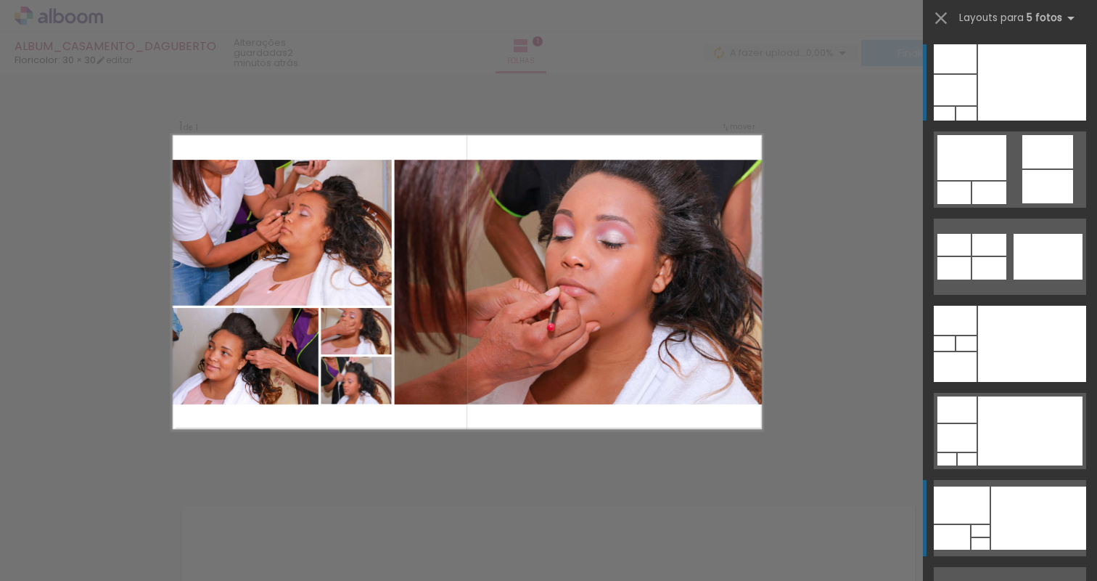
click at [1001, 120] on div at bounding box center [1032, 82] width 108 height 76
